Goal: Task Accomplishment & Management: Use online tool/utility

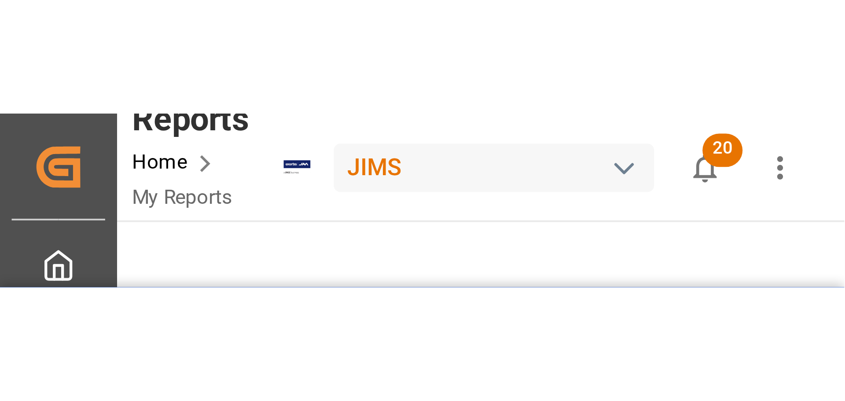
scroll to position [46, 0]
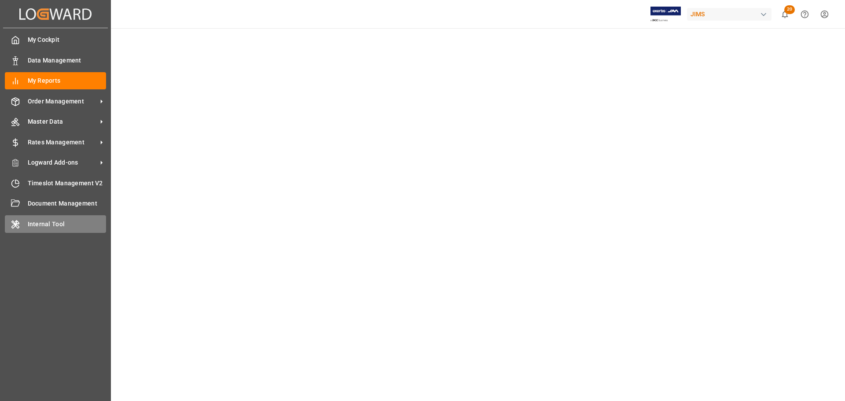
click at [45, 227] on span "Internal Tool" at bounding box center [67, 224] width 79 height 9
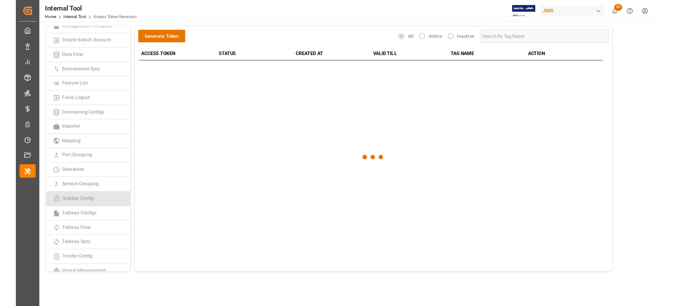
scroll to position [132, 0]
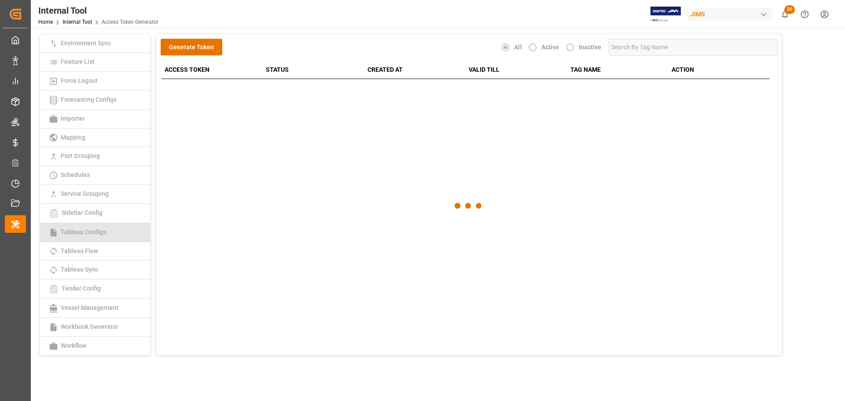
click at [93, 232] on span "Tableau Configs" at bounding box center [83, 232] width 51 height 7
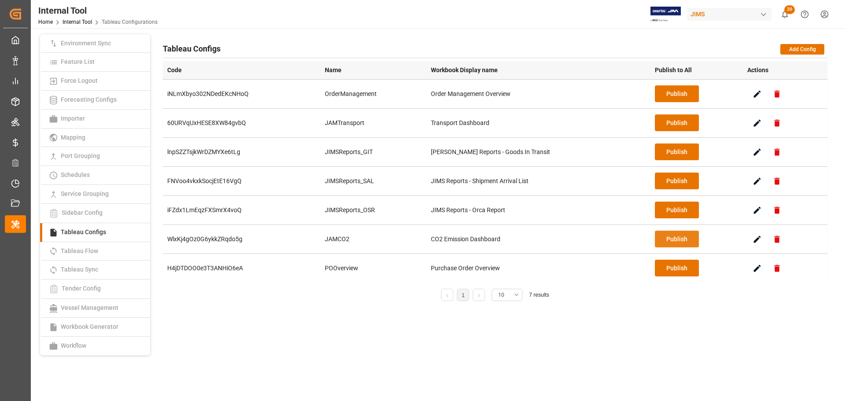
click at [672, 238] on button "Publish" at bounding box center [677, 239] width 44 height 17
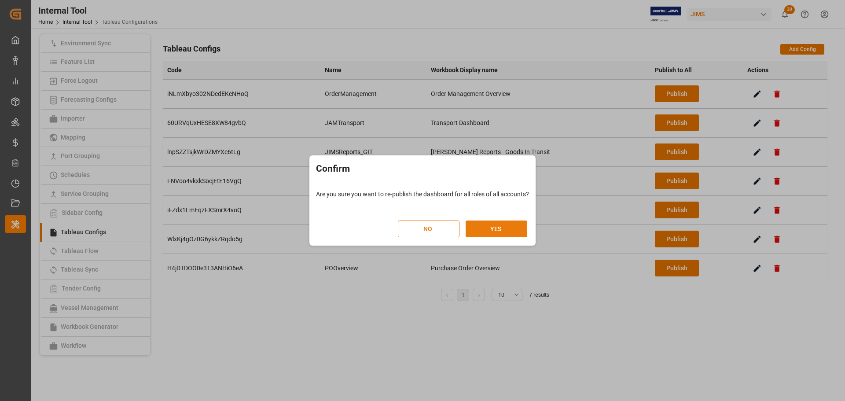
click at [500, 227] on button "YES" at bounding box center [497, 229] width 62 height 17
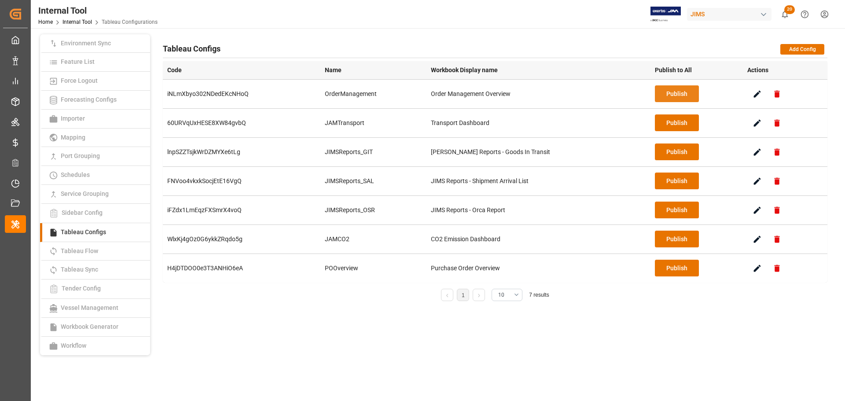
click at [668, 93] on button "Publish" at bounding box center [677, 93] width 44 height 17
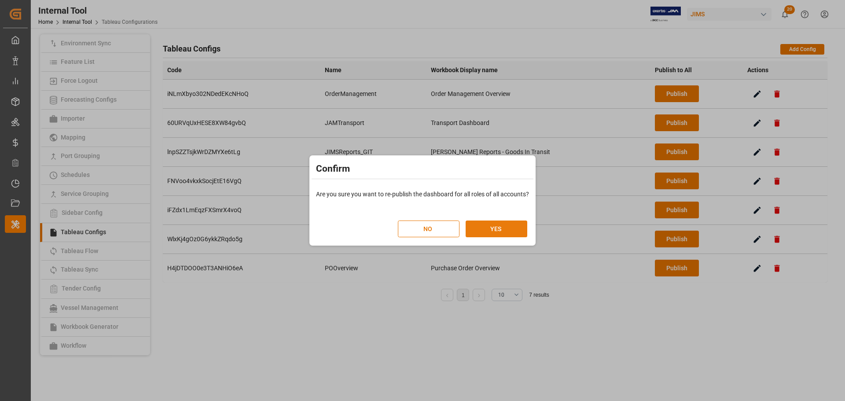
click at [510, 225] on button "YES" at bounding box center [497, 229] width 62 height 17
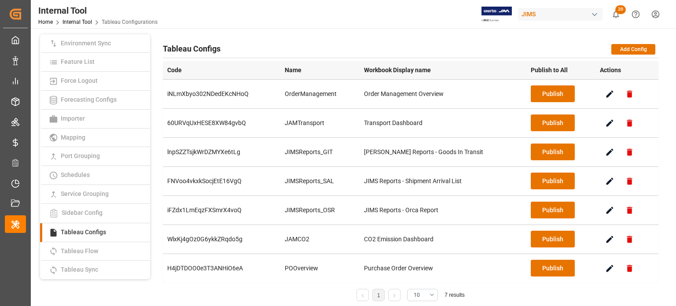
scroll to position [132, 0]
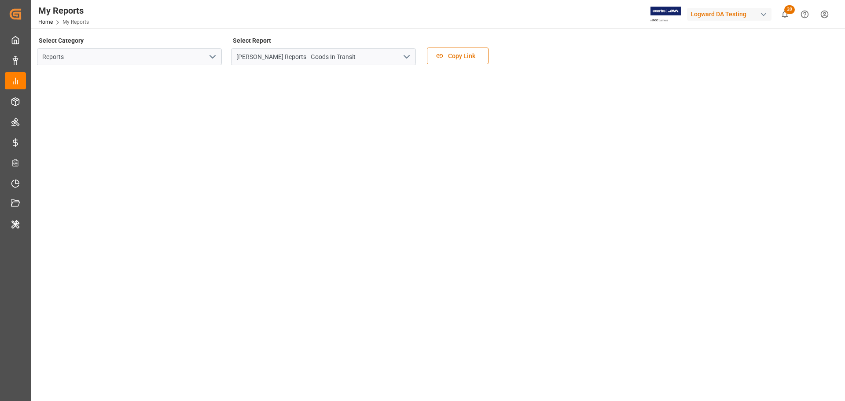
click at [217, 57] on icon "open menu" at bounding box center [212, 57] width 11 height 11
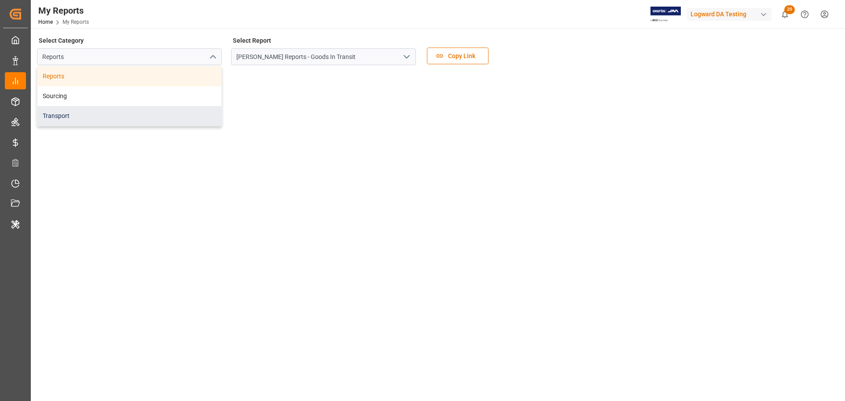
click at [67, 113] on div "Transport" at bounding box center [129, 116] width 184 height 20
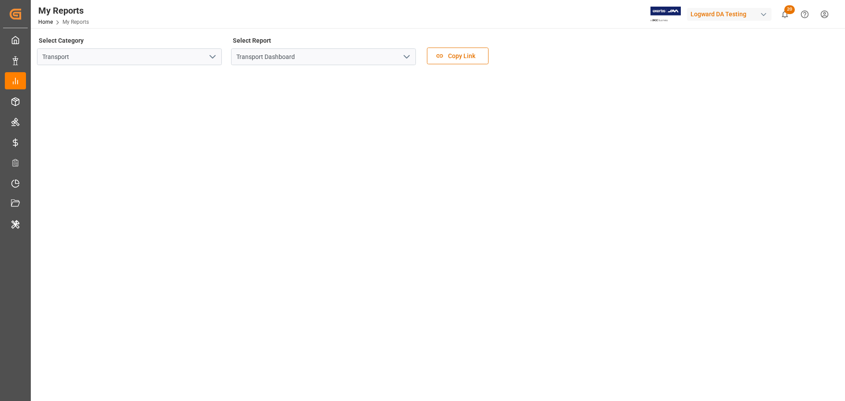
click at [407, 55] on icon "open menu" at bounding box center [407, 57] width 11 height 11
click at [406, 57] on polyline "open menu" at bounding box center [406, 56] width 5 height 3
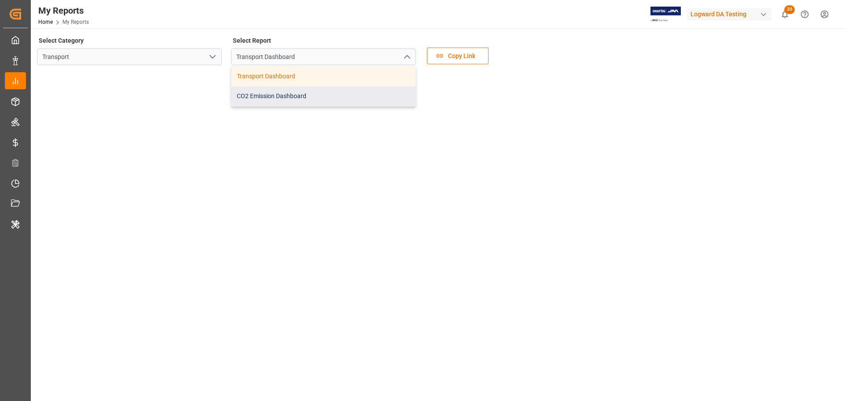
click at [314, 100] on div "CO2 Emission Dashboard" at bounding box center [324, 96] width 184 height 20
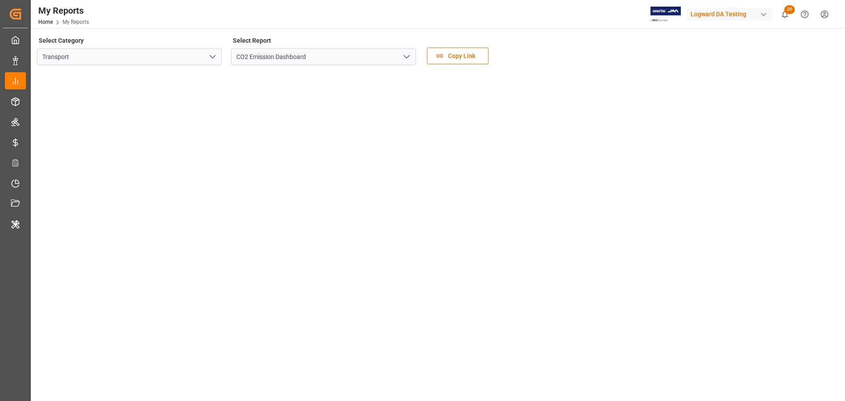
drag, startPoint x: 578, startPoint y: 48, endPoint x: 598, endPoint y: 52, distance: 19.9
click at [578, 48] on div "Select Category Transport Select Report CO2 Emission Dashboard Copy Link" at bounding box center [437, 52] width 801 height 37
click at [215, 57] on icon "open menu" at bounding box center [212, 57] width 11 height 11
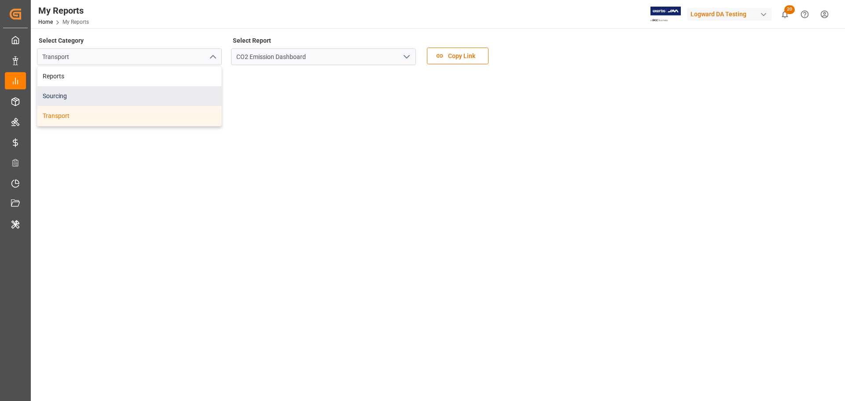
click at [80, 96] on div "Sourcing" at bounding box center [129, 96] width 184 height 20
